Goal: Navigation & Orientation: Find specific page/section

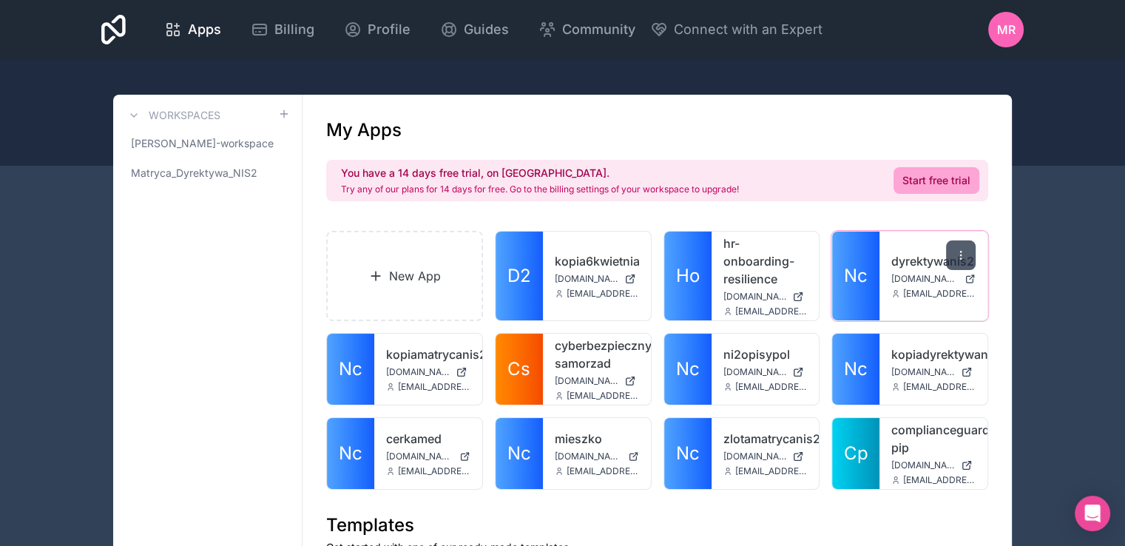
click at [950, 250] on div at bounding box center [961, 255] width 30 height 30
click at [898, 258] on link "dyrektywanis2" at bounding box center [933, 261] width 84 height 18
click at [1008, 30] on span "MR" at bounding box center [1006, 30] width 18 height 18
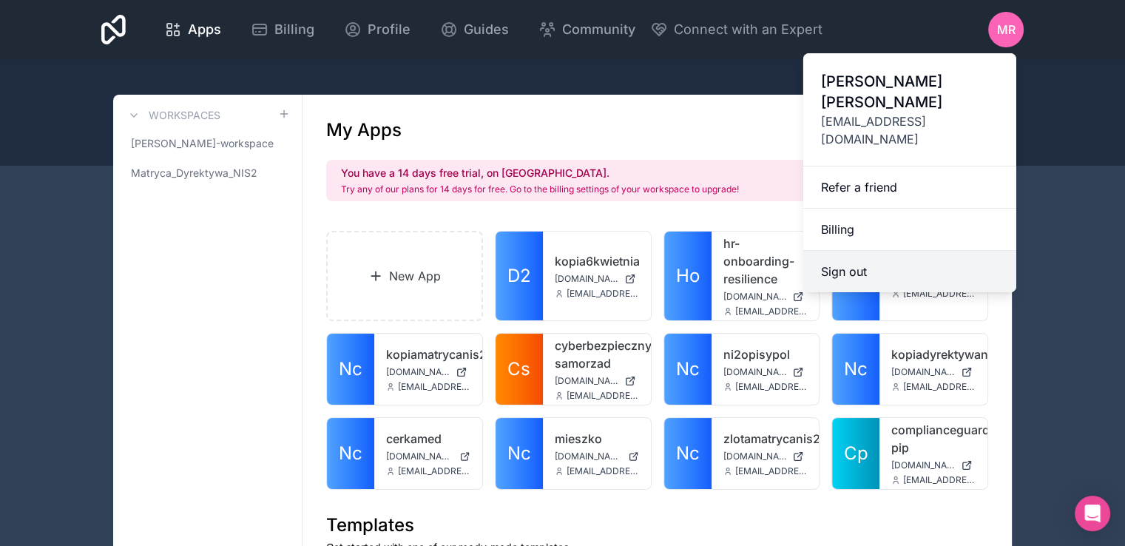
click at [864, 251] on button "Sign out" at bounding box center [909, 271] width 213 height 41
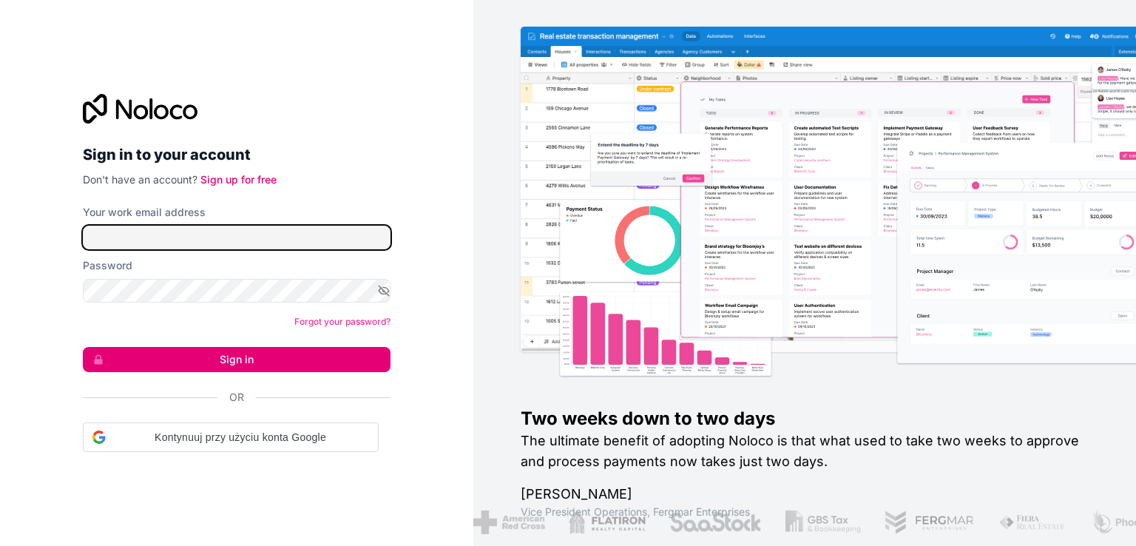
type input "[EMAIL_ADDRESS][DOMAIN_NAME]"
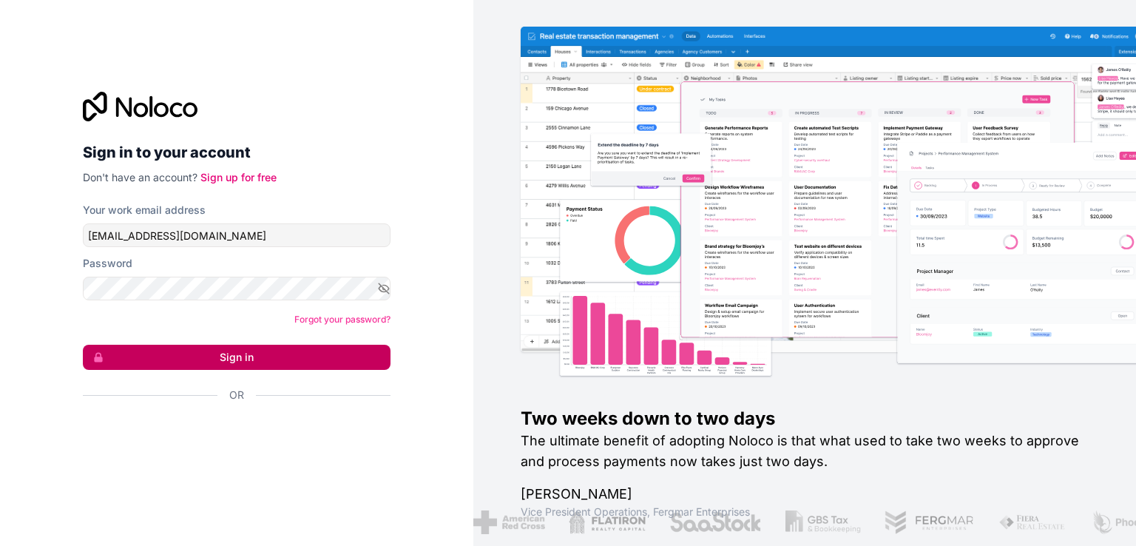
click at [244, 355] on button "Sign in" at bounding box center [237, 357] width 308 height 25
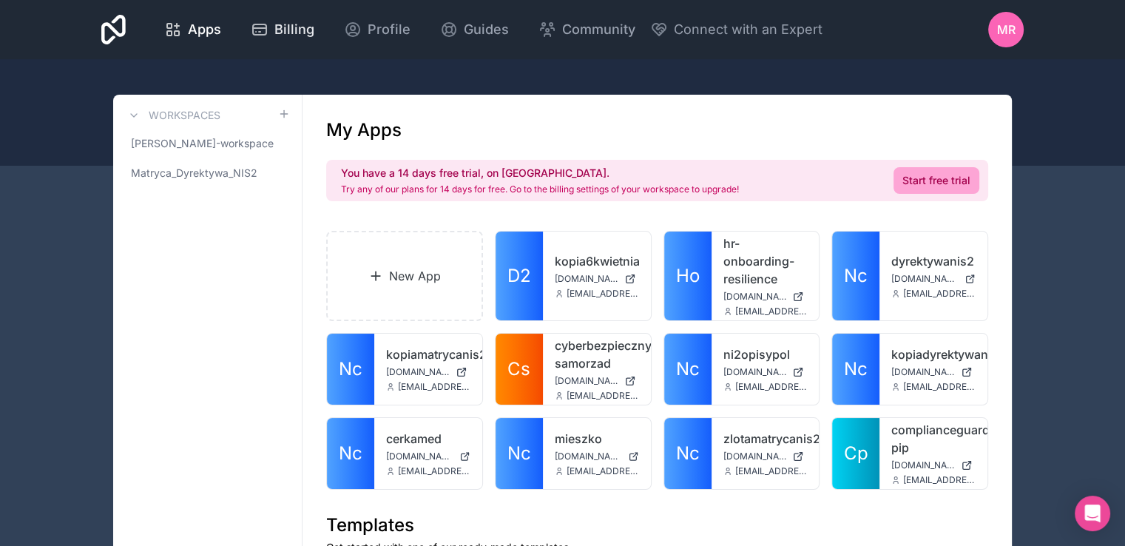
click at [288, 33] on span "Billing" at bounding box center [294, 29] width 40 height 21
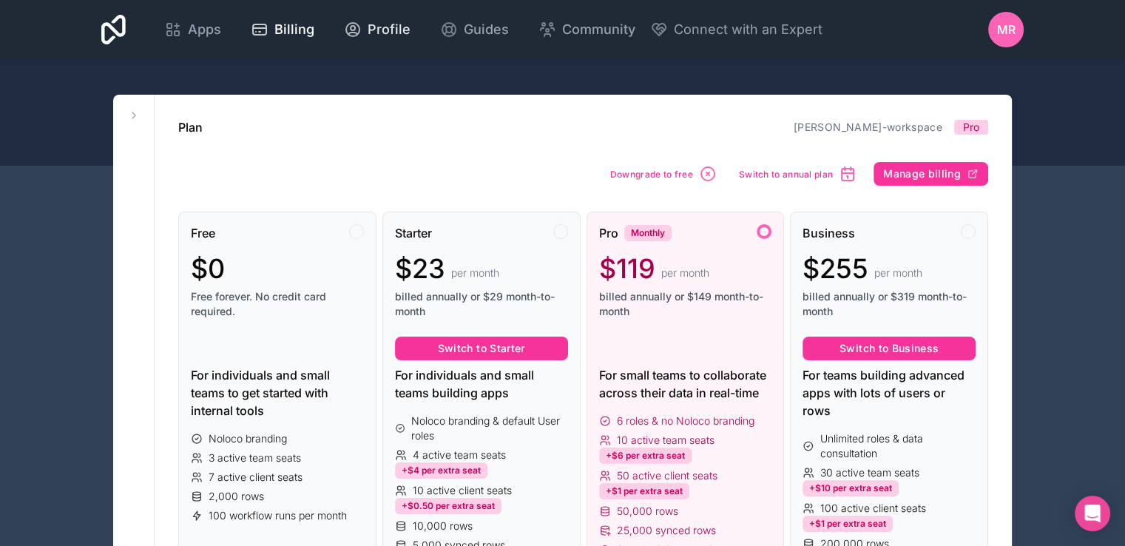
click at [389, 27] on span "Profile" at bounding box center [389, 29] width 43 height 21
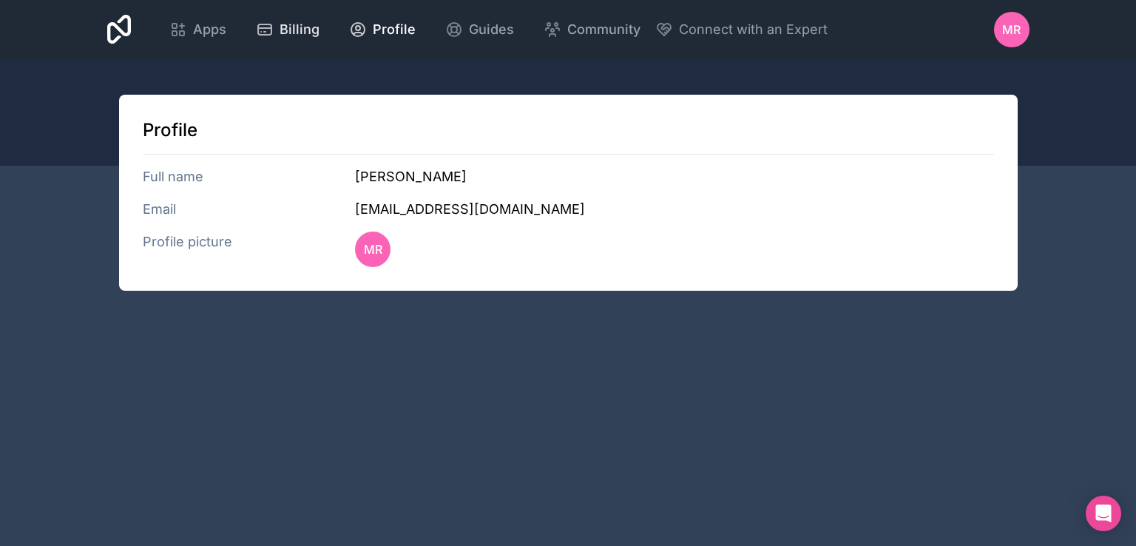
click at [280, 29] on span "Billing" at bounding box center [300, 29] width 40 height 21
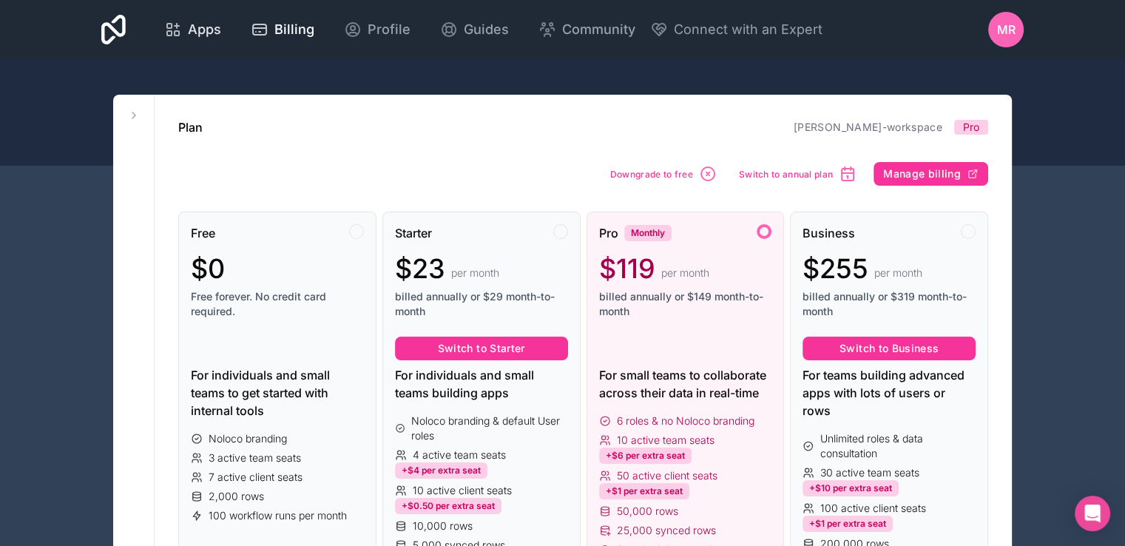
click at [192, 30] on span "Apps" at bounding box center [204, 29] width 33 height 21
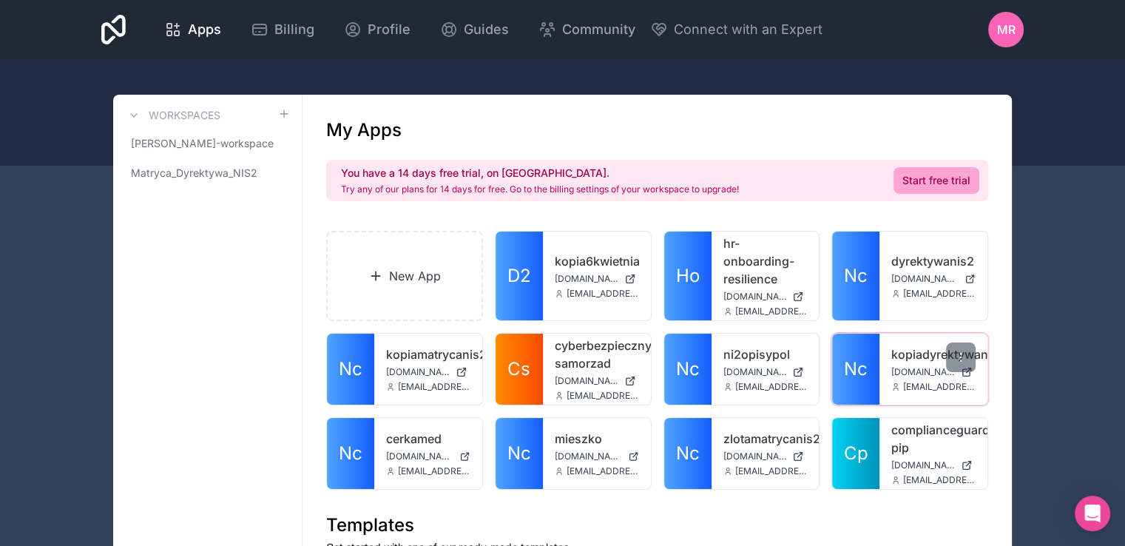
click at [925, 351] on link "kopiadyrektywanis2" at bounding box center [933, 354] width 84 height 18
click at [904, 275] on span "[DOMAIN_NAME]" at bounding box center [924, 279] width 67 height 12
click at [1085, 507] on icon "Open Intercom Messenger" at bounding box center [1090, 511] width 24 height 24
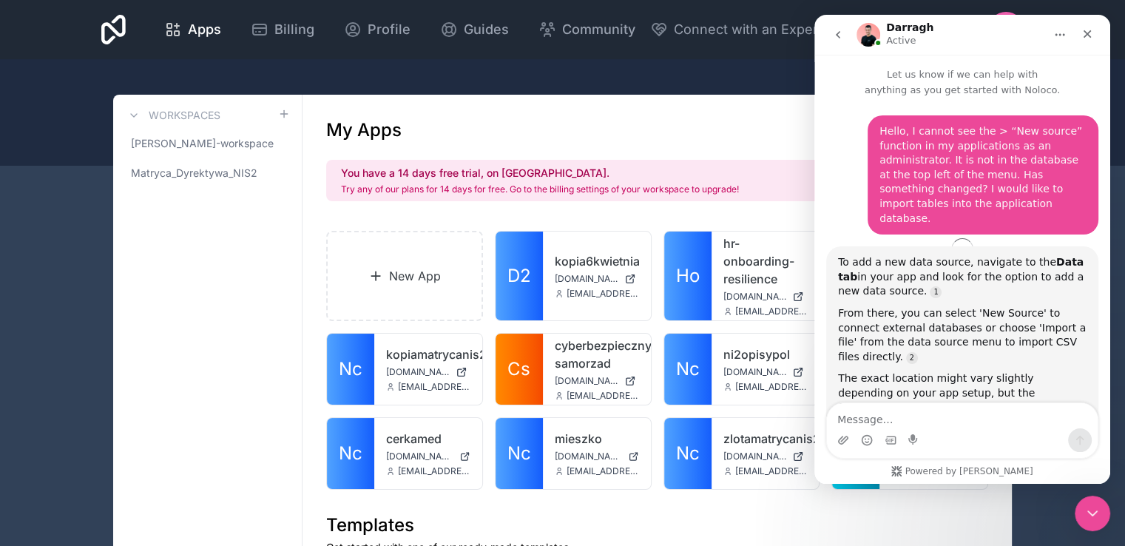
scroll to position [1754, 0]
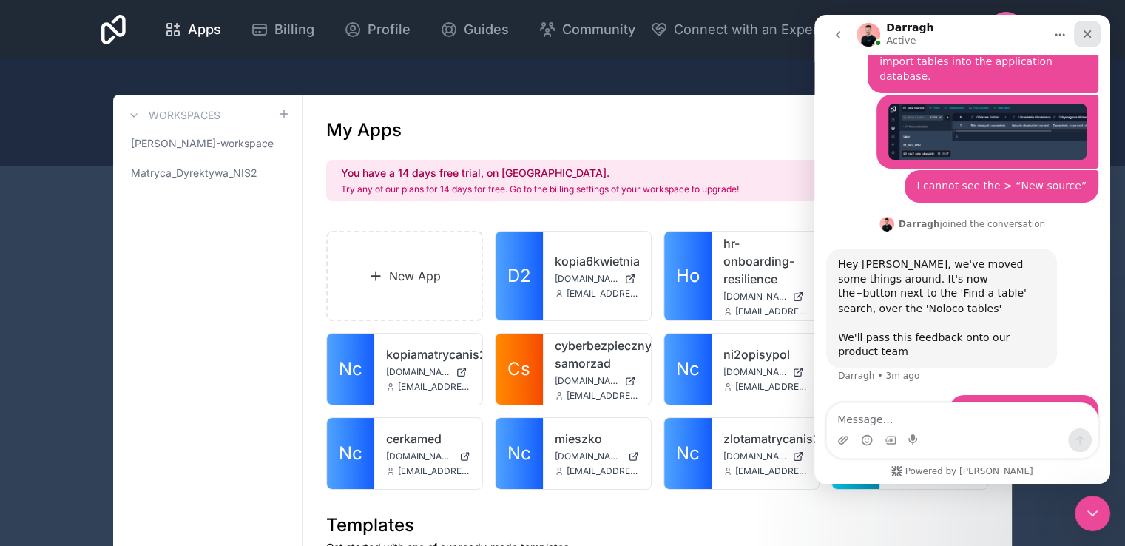
click at [1089, 31] on icon "Close" at bounding box center [1087, 34] width 8 height 8
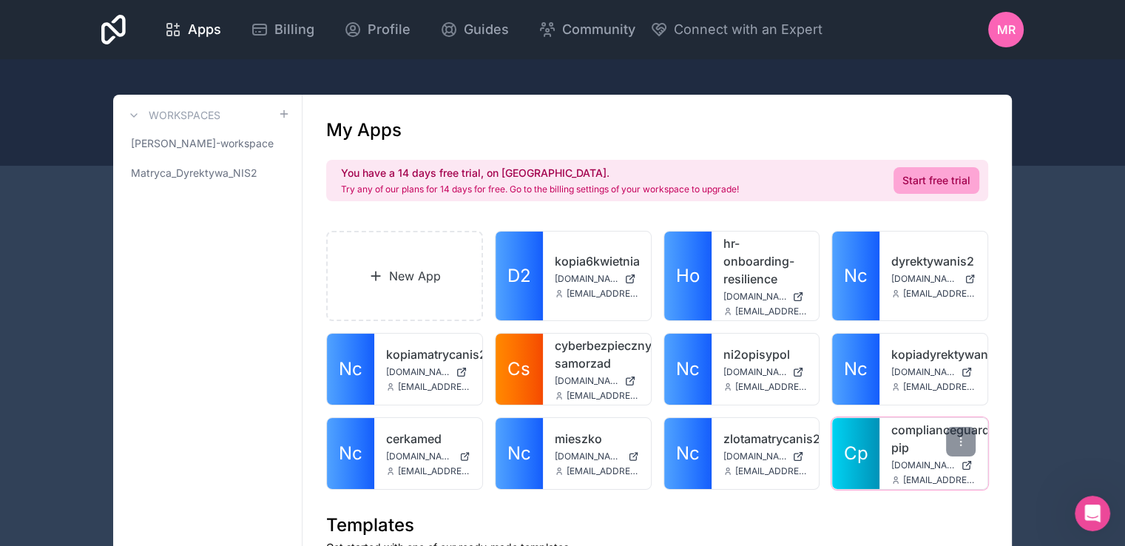
click at [907, 445] on link "complianceguard-pip" at bounding box center [933, 438] width 84 height 35
